Goal: Information Seeking & Learning: Learn about a topic

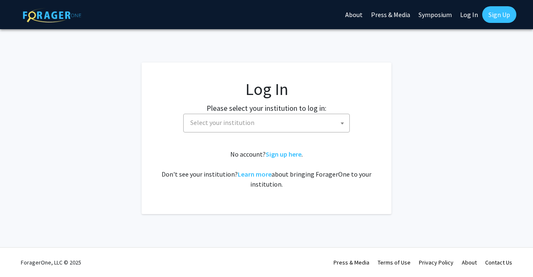
select select
click at [227, 121] on span "Select your institution" at bounding box center [222, 122] width 64 height 8
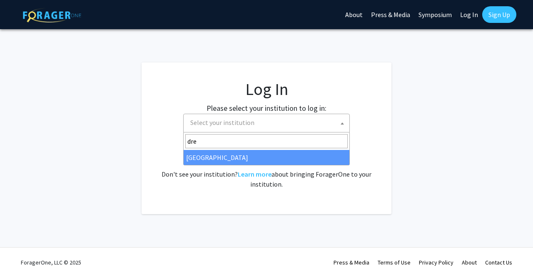
click at [211, 137] on input "dre" at bounding box center [266, 141] width 162 height 14
type input "dre"
select select "6"
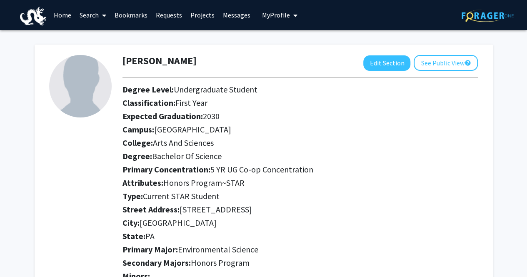
click at [95, 18] on link "Search" at bounding box center [92, 14] width 35 height 29
click at [100, 58] on span "Students" at bounding box center [100, 55] width 51 height 17
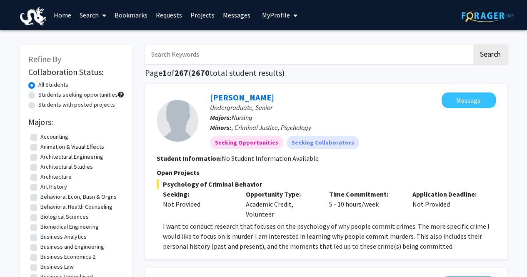
click at [95, 17] on link "Search" at bounding box center [92, 14] width 35 height 29
click at [94, 37] on span "Faculty/Staff" at bounding box center [105, 38] width 61 height 17
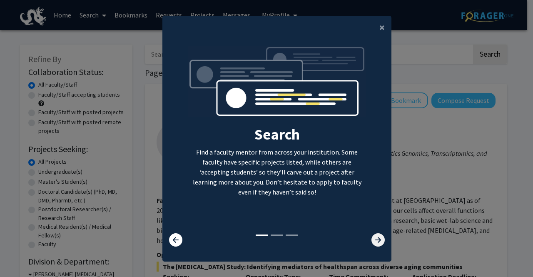
click at [374, 239] on icon at bounding box center [377, 239] width 13 height 13
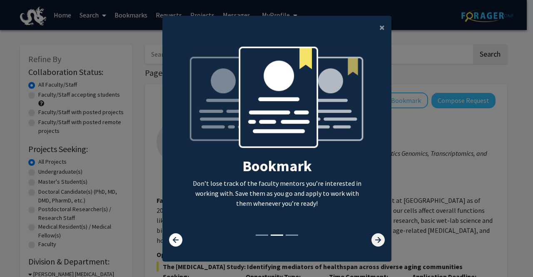
click at [374, 239] on icon at bounding box center [377, 239] width 13 height 13
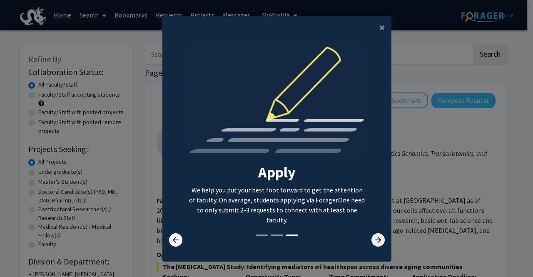
click at [374, 239] on icon at bounding box center [377, 239] width 13 height 13
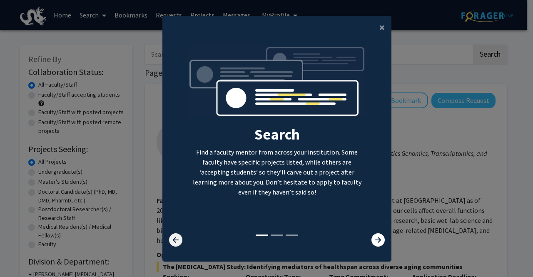
click at [170, 239] on icon at bounding box center [175, 239] width 13 height 13
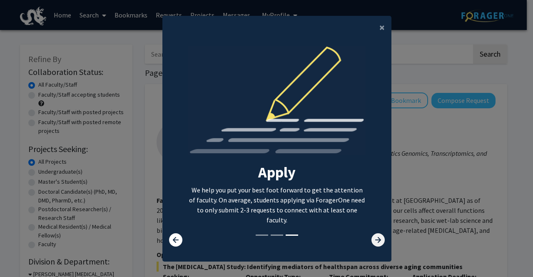
click at [371, 239] on icon at bounding box center [377, 239] width 13 height 13
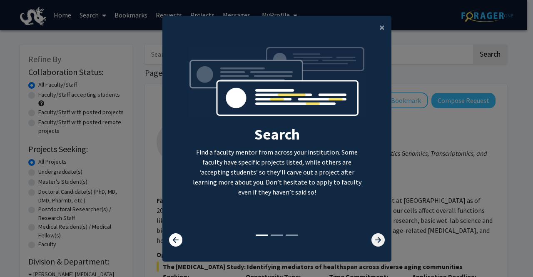
click at [371, 239] on icon at bounding box center [377, 239] width 13 height 13
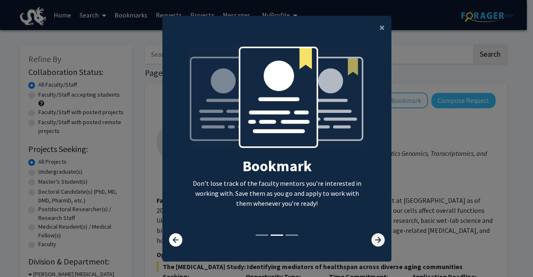
click at [374, 237] on icon at bounding box center [377, 239] width 13 height 13
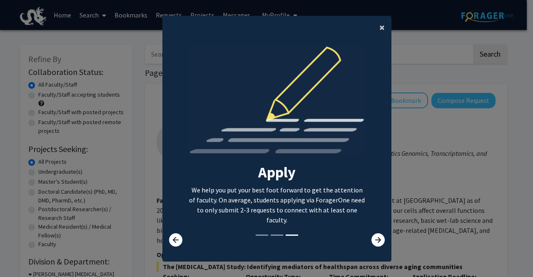
click at [379, 31] on span "×" at bounding box center [381, 27] width 5 height 13
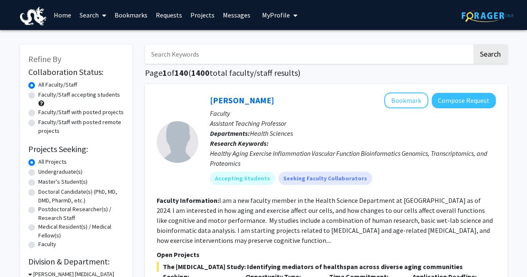
click at [87, 12] on link "Search" at bounding box center [92, 14] width 35 height 29
click at [96, 41] on span "Faculty/Staff" at bounding box center [105, 38] width 61 height 17
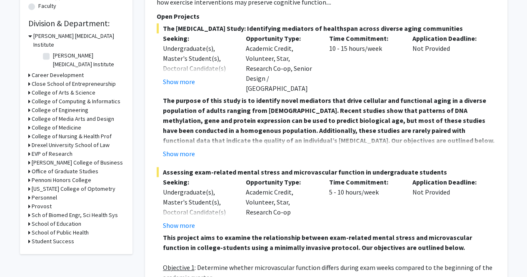
scroll to position [236, 0]
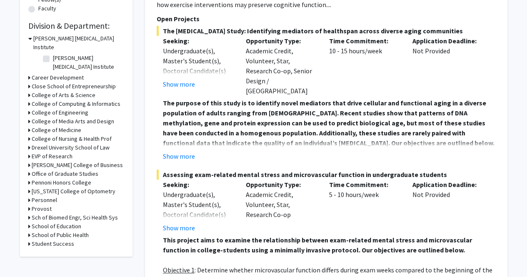
click at [61, 91] on h3 "College of Arts & Science" at bounding box center [64, 95] width 64 height 9
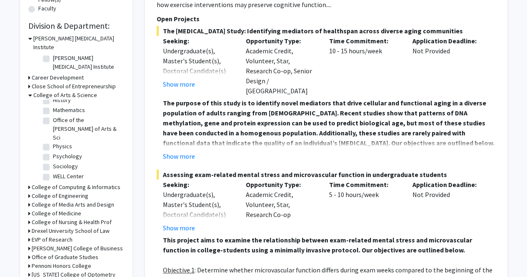
scroll to position [0, 0]
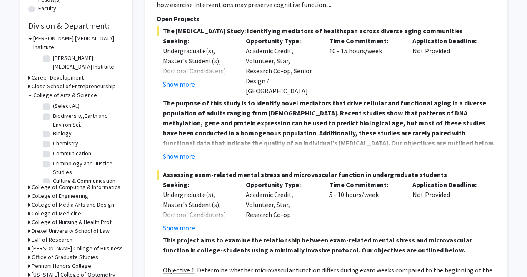
click at [84, 112] on label "Biodiversity,Earth and Environ Sci." at bounding box center [87, 120] width 69 height 17
click at [58, 112] on input "Biodiversity,Earth and Environ Sci." at bounding box center [55, 114] width 5 height 5
checkbox input "true"
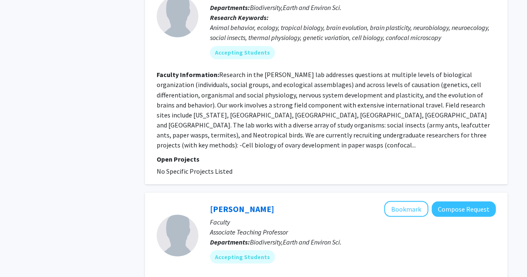
scroll to position [615, 0]
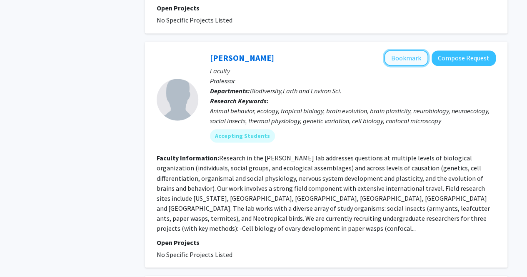
click at [400, 54] on button "Bookmark" at bounding box center [406, 58] width 44 height 16
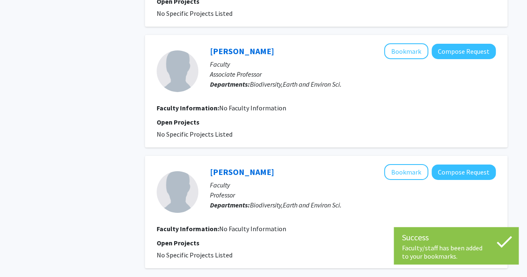
scroll to position [1428, 0]
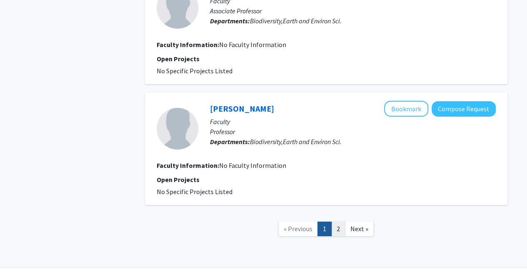
click at [341, 222] on link "2" at bounding box center [338, 229] width 14 height 15
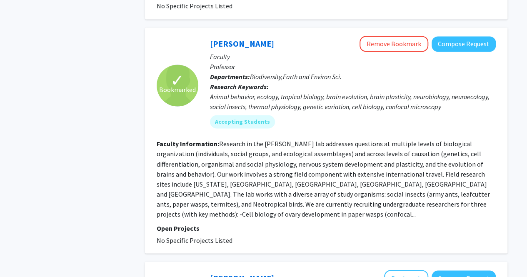
scroll to position [628, 0]
click at [247, 39] on link "[PERSON_NAME]" at bounding box center [242, 44] width 64 height 10
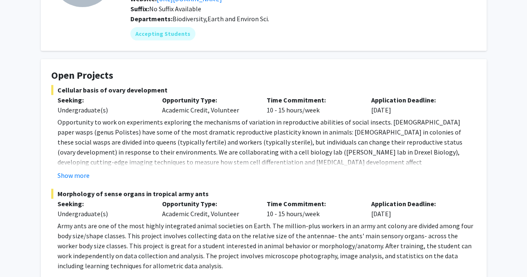
scroll to position [103, 0]
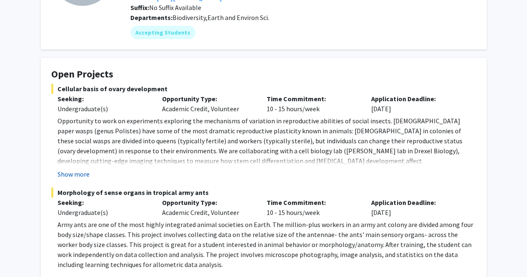
click at [67, 171] on button "Show more" at bounding box center [73, 174] width 32 height 10
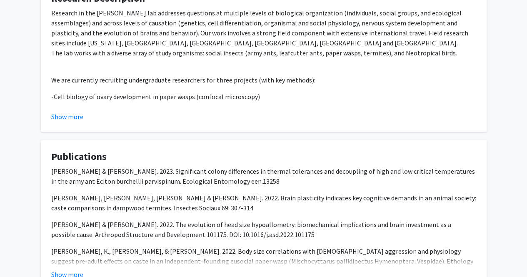
scroll to position [786, 0]
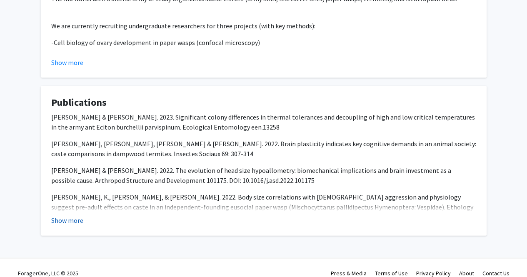
click at [72, 215] on button "Show more" at bounding box center [67, 220] width 32 height 10
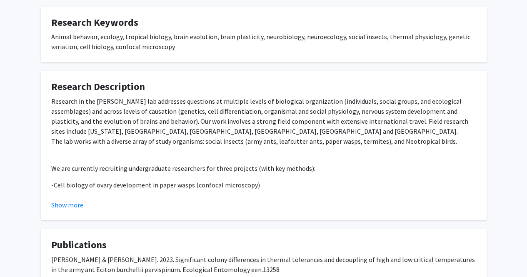
scroll to position [644, 0]
click at [76, 199] on button "Show more" at bounding box center [67, 204] width 32 height 10
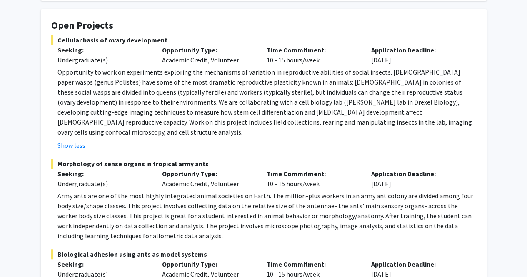
scroll to position [0, 0]
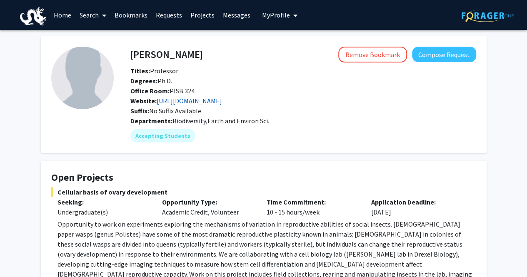
click at [193, 101] on link "[URL][DOMAIN_NAME]" at bounding box center [189, 101] width 65 height 8
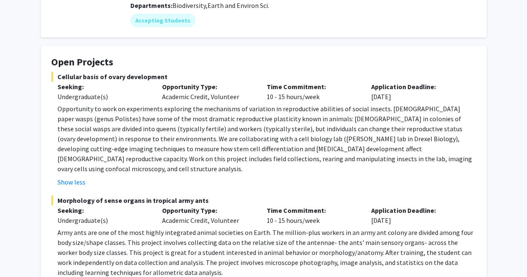
scroll to position [116, 0]
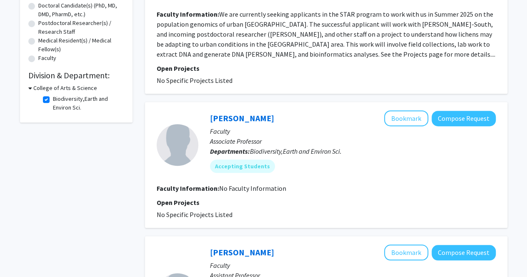
drag, startPoint x: 12, startPoint y: 0, endPoint x: 125, endPoint y: 228, distance: 254.0
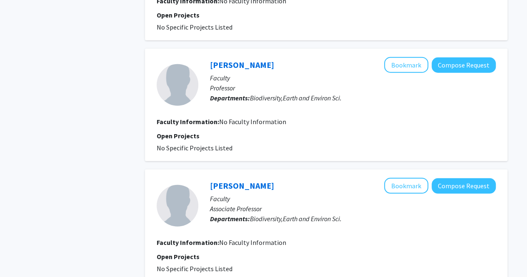
scroll to position [1113, 0]
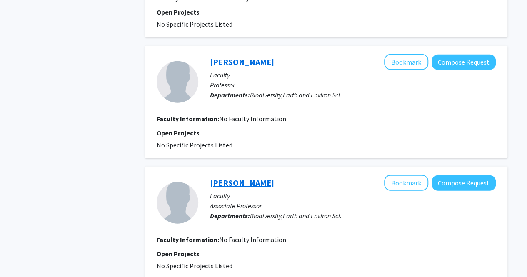
click at [230, 177] on link "[PERSON_NAME]" at bounding box center [242, 182] width 64 height 10
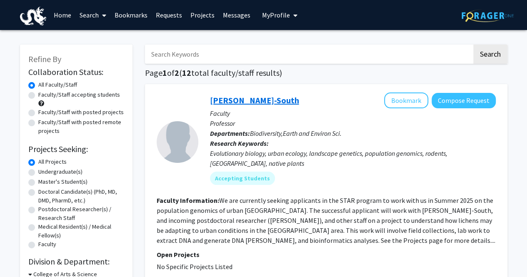
click at [219, 100] on link "[PERSON_NAME]-South" at bounding box center [254, 100] width 89 height 10
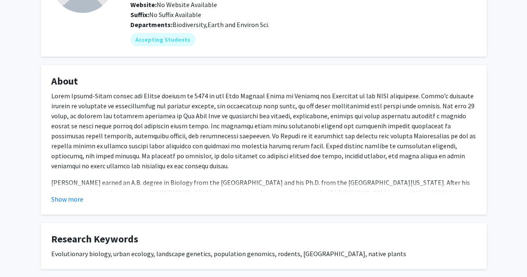
scroll to position [97, 0]
click at [72, 199] on button "Show more" at bounding box center [67, 199] width 32 height 10
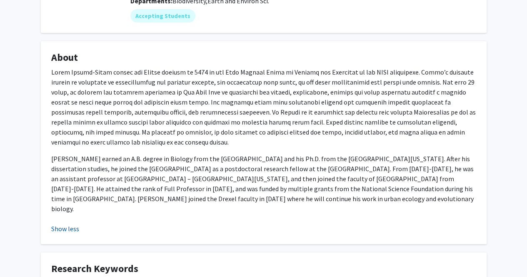
scroll to position [120, 0]
click at [72, 199] on p "[PERSON_NAME] earned an A.B. degree in Biology from the [GEOGRAPHIC_DATA] and h…" at bounding box center [263, 183] width 425 height 60
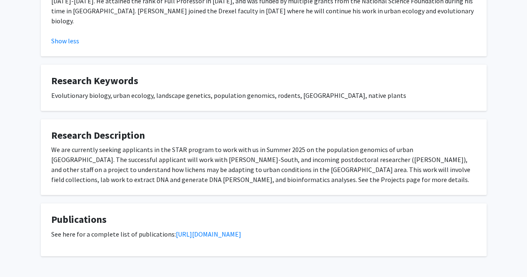
scroll to position [303, 0]
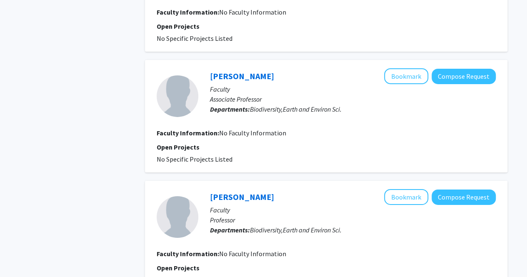
scroll to position [1428, 0]
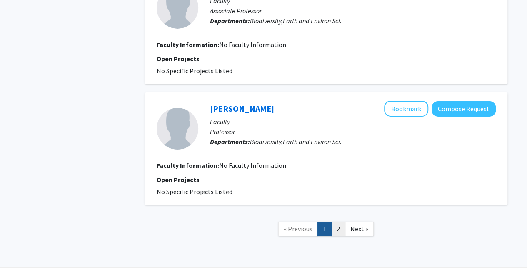
click at [338, 222] on link "2" at bounding box center [338, 229] width 14 height 15
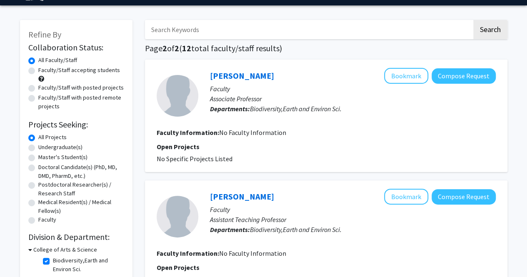
scroll to position [25, 0]
